Goal: Find specific page/section: Find specific page/section

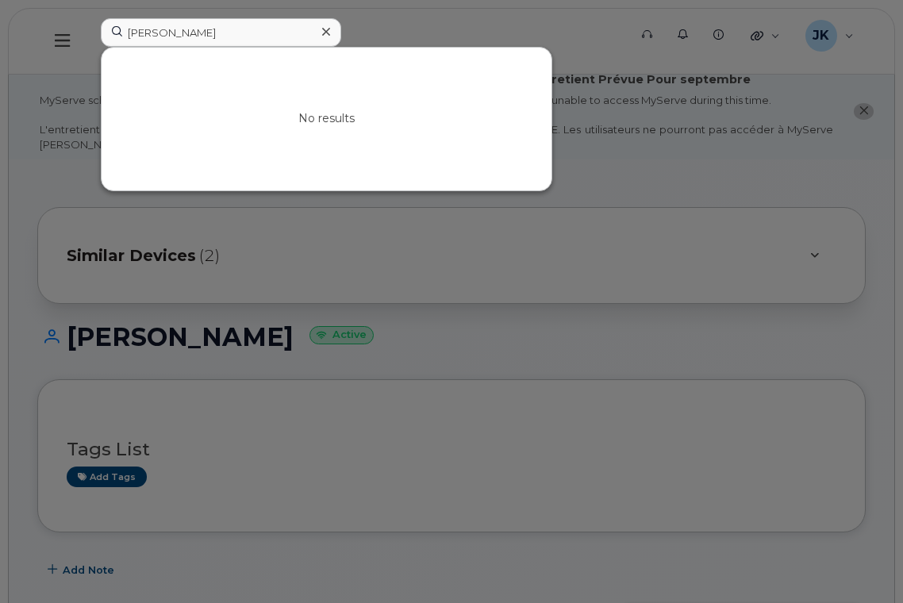
click at [711, 140] on div at bounding box center [451, 301] width 903 height 603
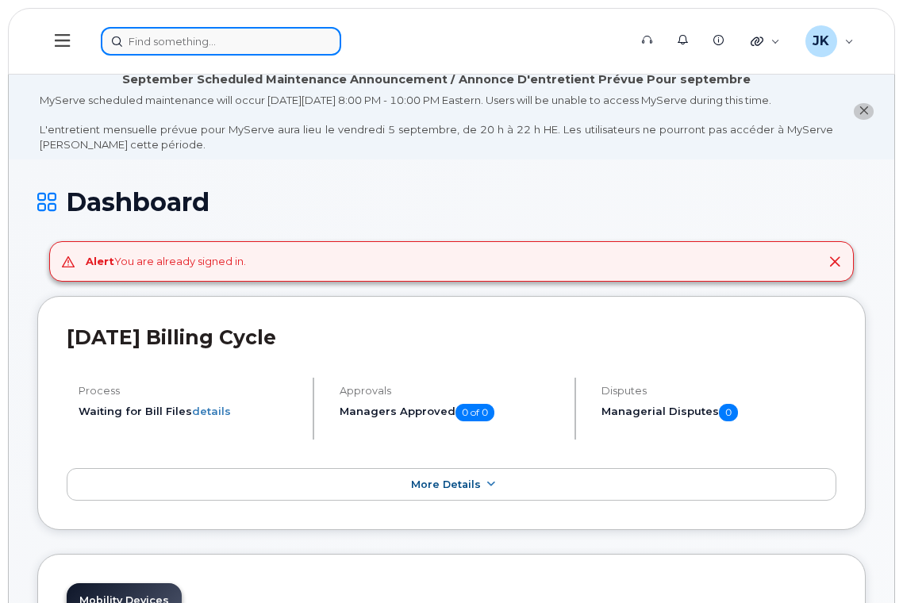
click at [244, 45] on input at bounding box center [221, 41] width 241 height 29
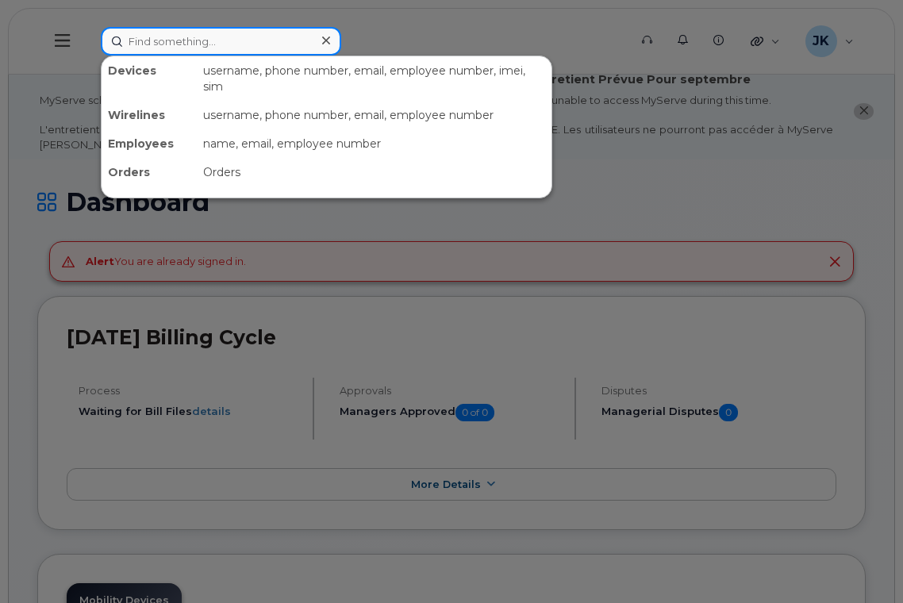
paste input "Nimeh Awwad"
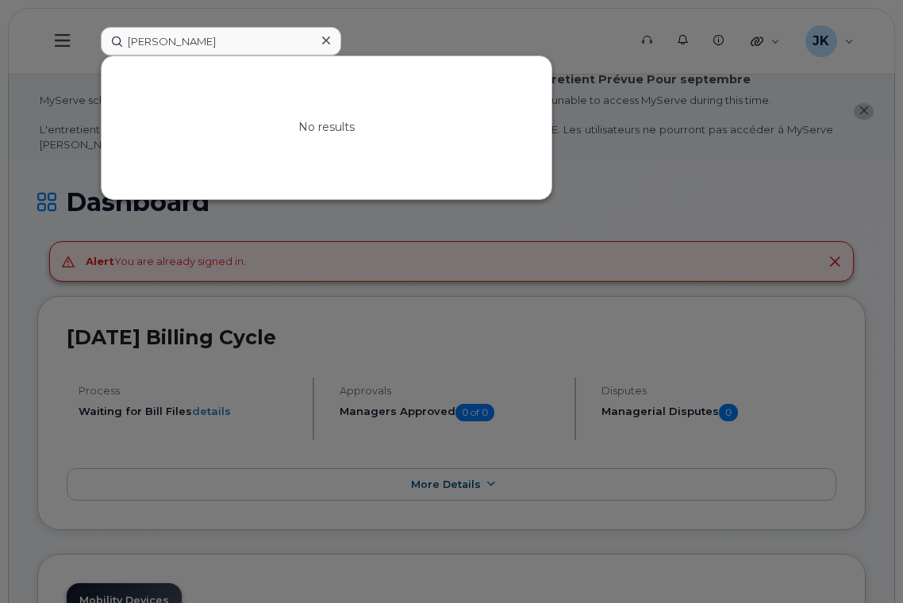
click at [475, 22] on div at bounding box center [451, 301] width 903 height 603
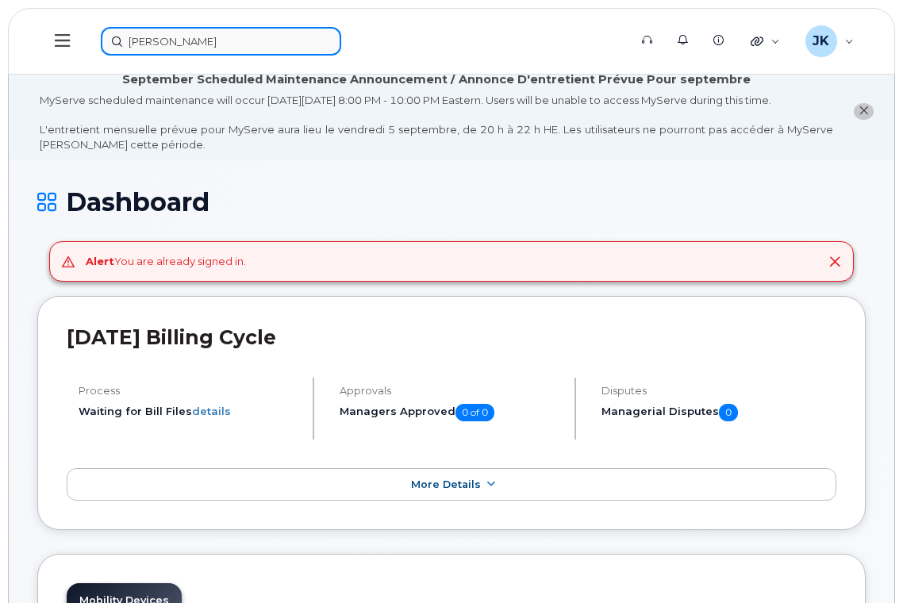
click at [242, 44] on input "Nimeh Awwad" at bounding box center [221, 41] width 241 height 29
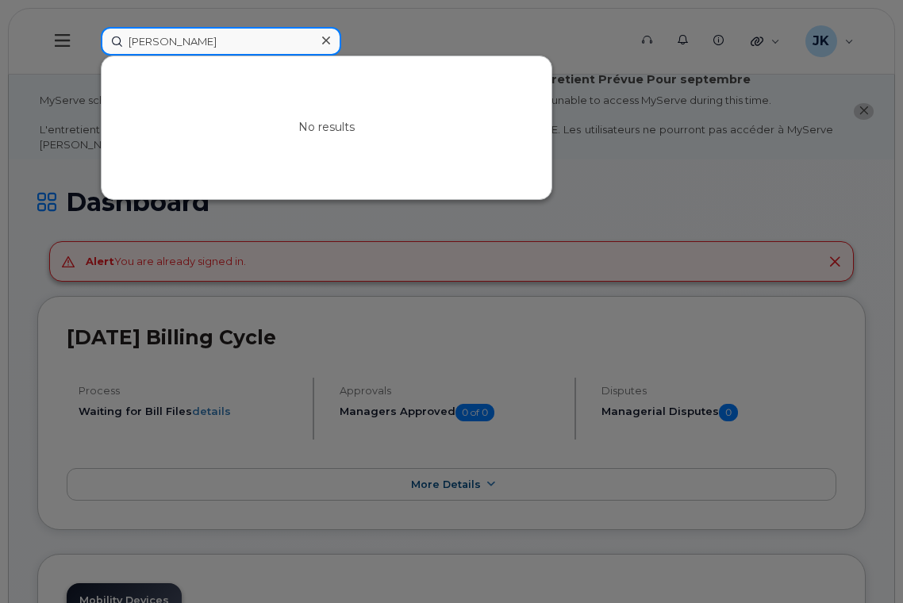
drag, startPoint x: 244, startPoint y: 45, endPoint x: 87, endPoint y: 50, distance: 157.3
click at [88, 50] on div "Nimeh Awwad No results" at bounding box center [359, 41] width 543 height 29
paste input "charlene.howard@epsb.ca"
drag, startPoint x: 219, startPoint y: 39, endPoint x: 305, endPoint y: 43, distance: 85.8
click at [305, 43] on input "charlene.howard@epsb.ca" at bounding box center [221, 41] width 241 height 29
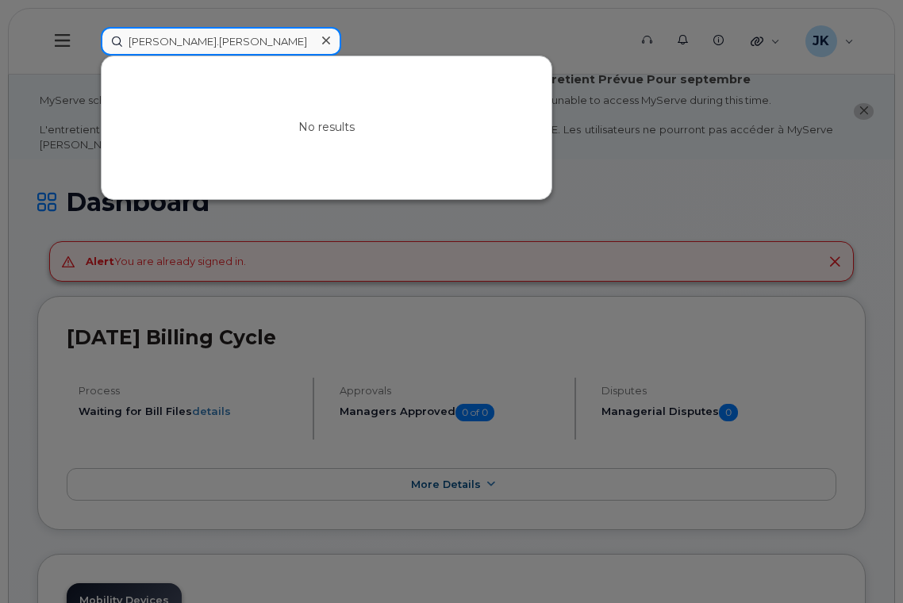
click at [179, 38] on input "charlene.howard" at bounding box center [221, 41] width 241 height 29
click at [241, 41] on input "charlene howard" at bounding box center [221, 41] width 241 height 29
drag, startPoint x: 241, startPoint y: 42, endPoint x: 82, endPoint y: 40, distance: 159.6
click at [88, 40] on div "charlene howard No results" at bounding box center [359, 41] width 543 height 29
paste input "Charlene H"
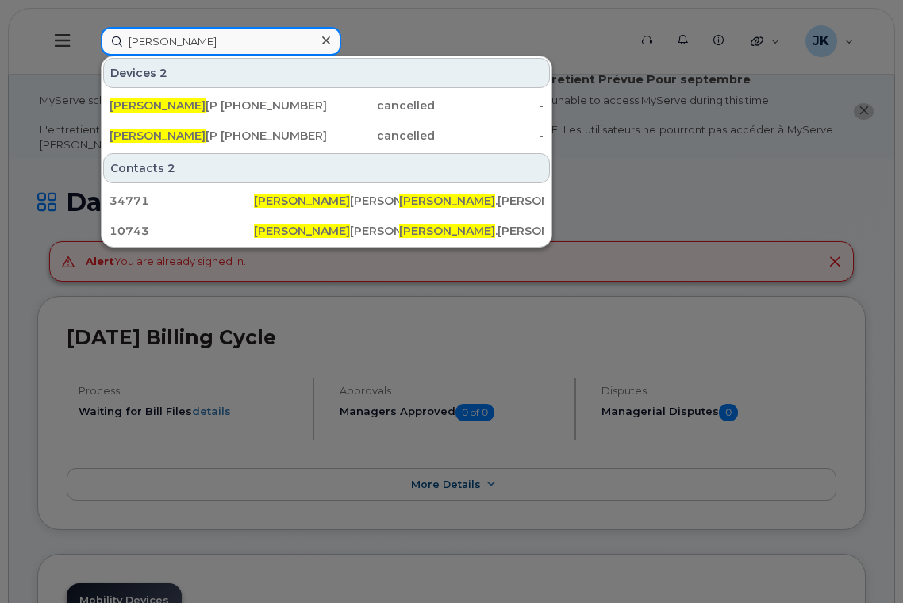
drag, startPoint x: 191, startPoint y: 42, endPoint x: 87, endPoint y: 43, distance: 104.8
click at [88, 42] on div "Charlene Devices 2 Charlene Johnson 587-545-8762 cancelled - Charlene Roberge 5…" at bounding box center [359, 41] width 543 height 29
paste input "Howard"
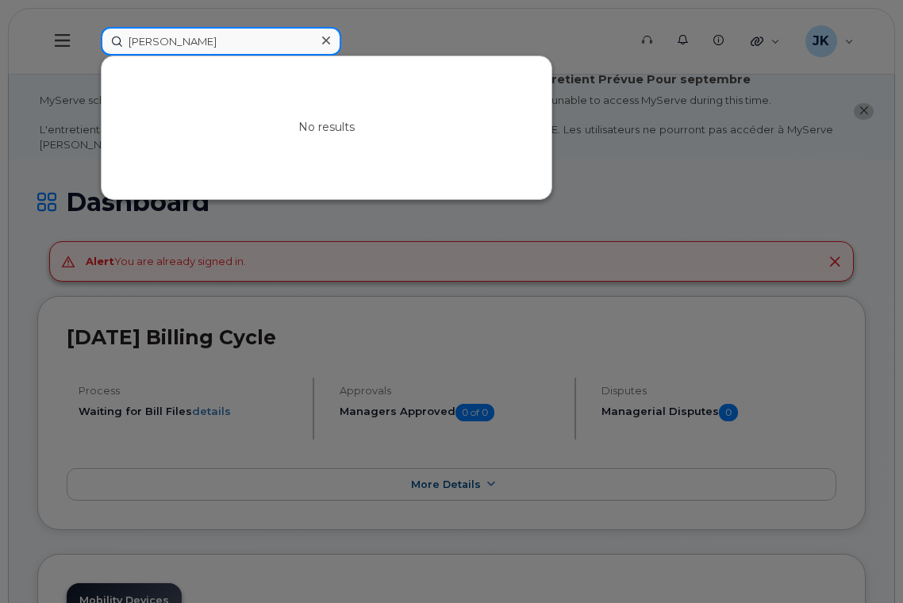
click at [180, 42] on input "[PERSON_NAME]" at bounding box center [221, 41] width 241 height 29
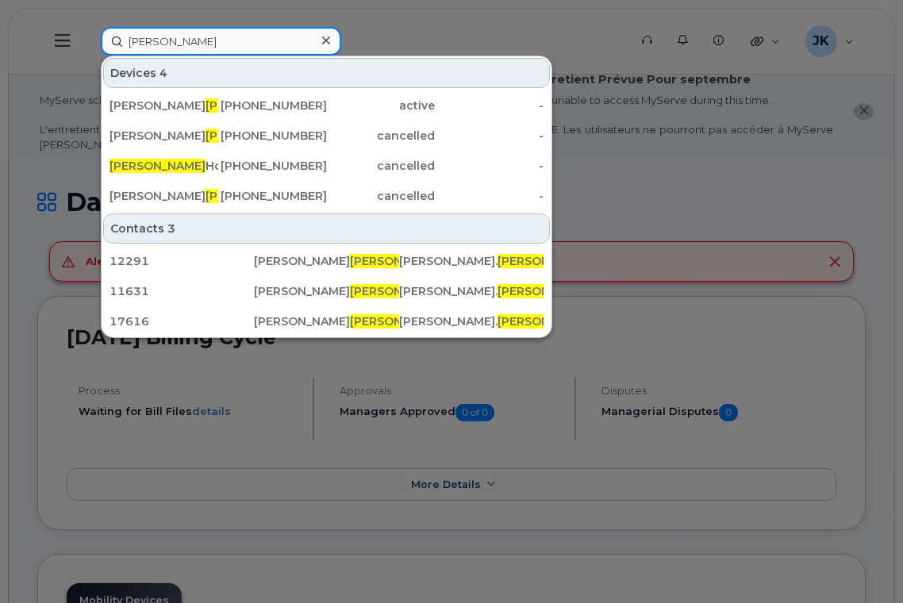
drag, startPoint x: 198, startPoint y: 36, endPoint x: 50, endPoint y: 42, distance: 148.6
click at [88, 42] on div "Howard Devices 4 Kristine Howard 780-297-8827 active - Kimberley Howard 587-357…" at bounding box center [359, 41] width 543 height 29
paste input "7802893572"
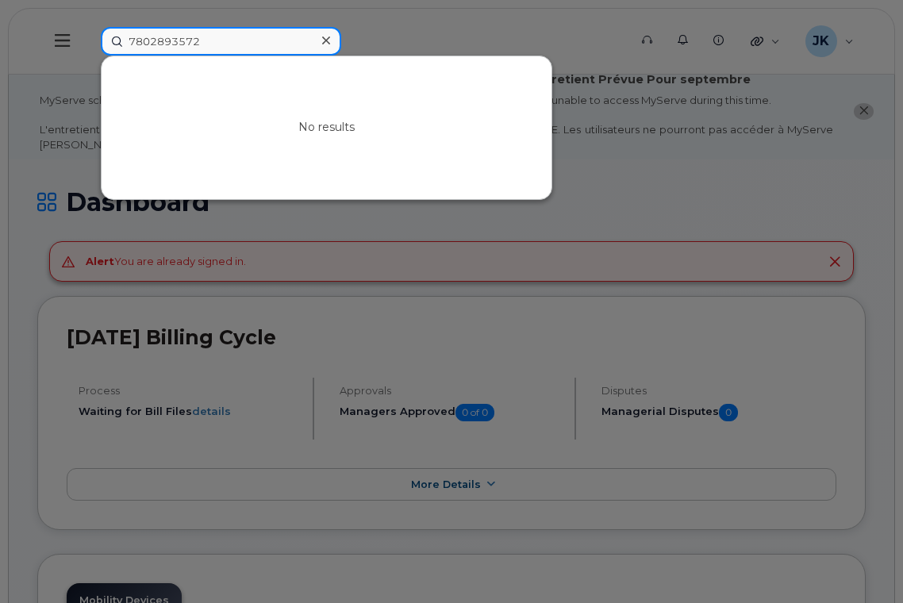
drag, startPoint x: 149, startPoint y: 40, endPoint x: 175, endPoint y: 41, distance: 25.4
click at [175, 41] on input "7802893572" at bounding box center [221, 41] width 241 height 29
click at [221, 44] on input "7802893572" at bounding box center [221, 41] width 241 height 29
type input "7802893572"
click at [233, 39] on input "7802893572" at bounding box center [221, 41] width 241 height 29
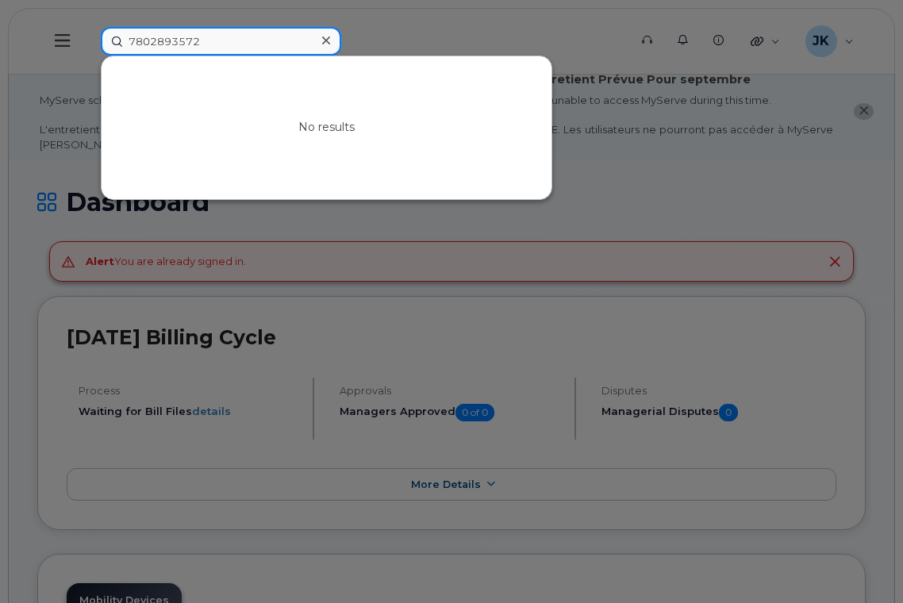
drag, startPoint x: 225, startPoint y: 40, endPoint x: 118, endPoint y: 40, distance: 107.2
click at [118, 40] on input "7802893572" at bounding box center [221, 41] width 241 height 29
click at [479, 21] on div at bounding box center [451, 301] width 903 height 603
